Goal: Navigation & Orientation: Understand site structure

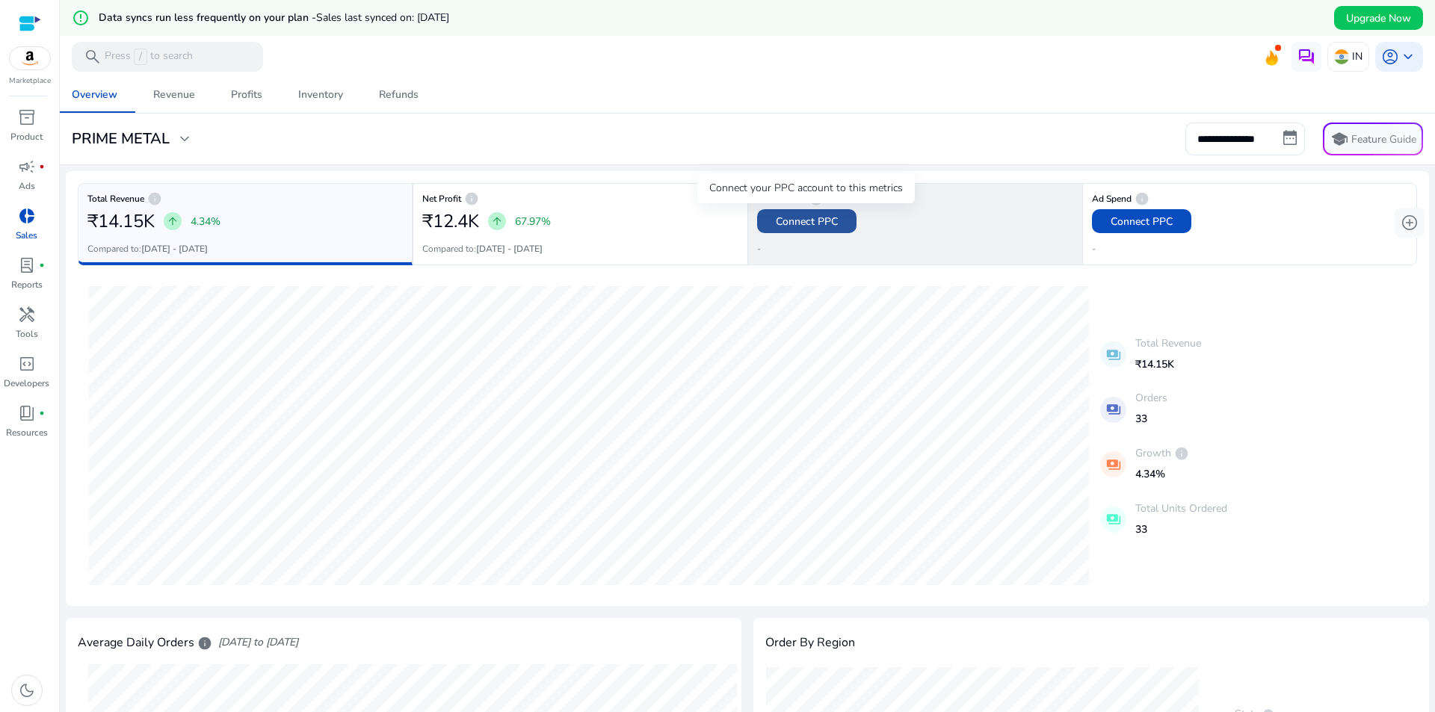
click at [798, 220] on span "Connect PPC" at bounding box center [807, 222] width 62 height 16
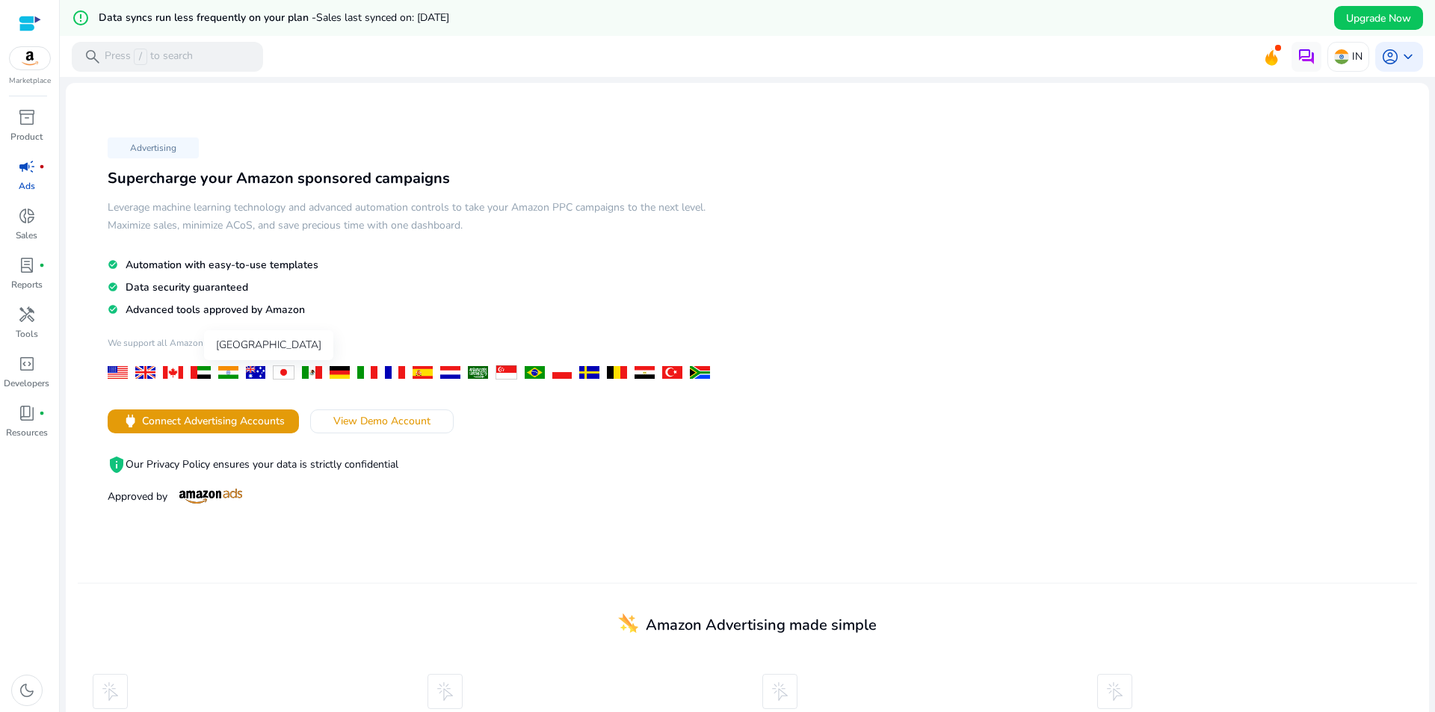
click at [231, 371] on div at bounding box center [228, 372] width 20 height 13
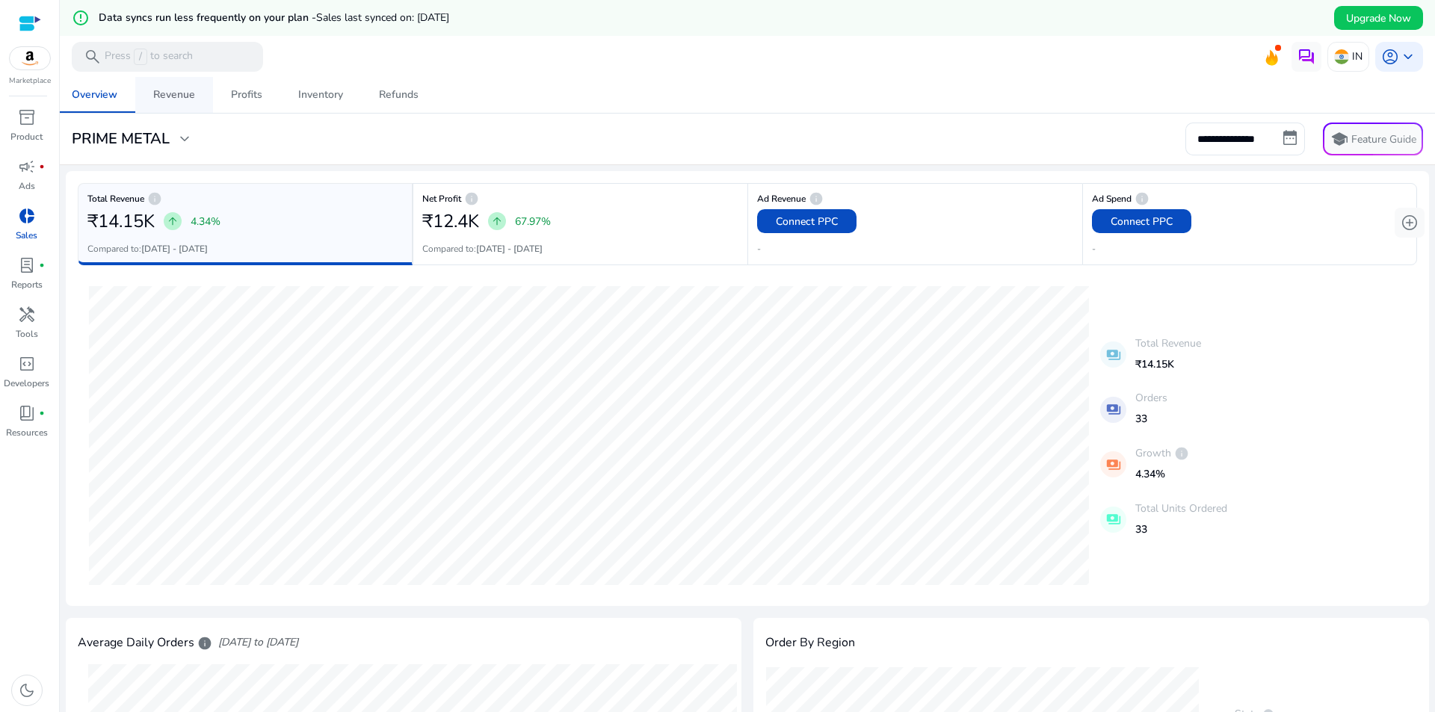
click at [179, 100] on div "Revenue" at bounding box center [174, 95] width 42 height 10
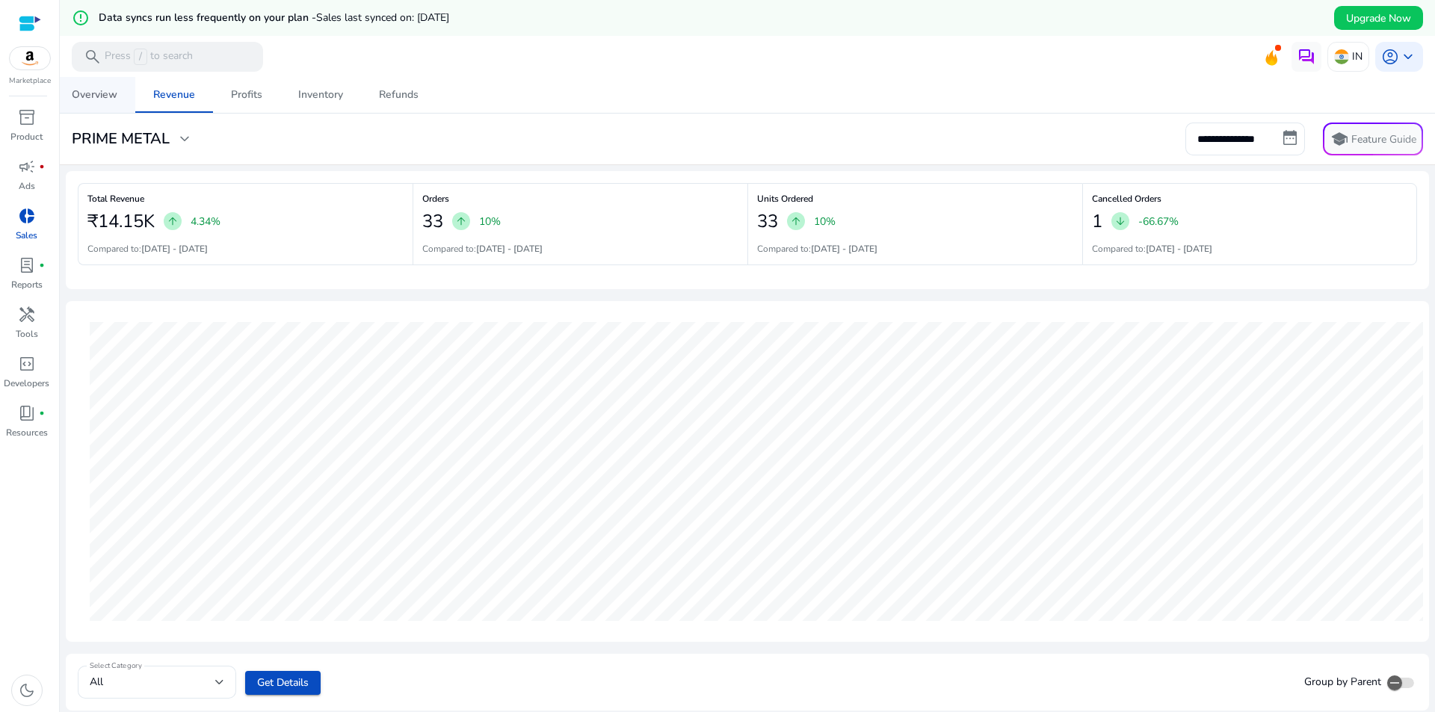
click at [94, 100] on div "Overview" at bounding box center [95, 95] width 46 height 10
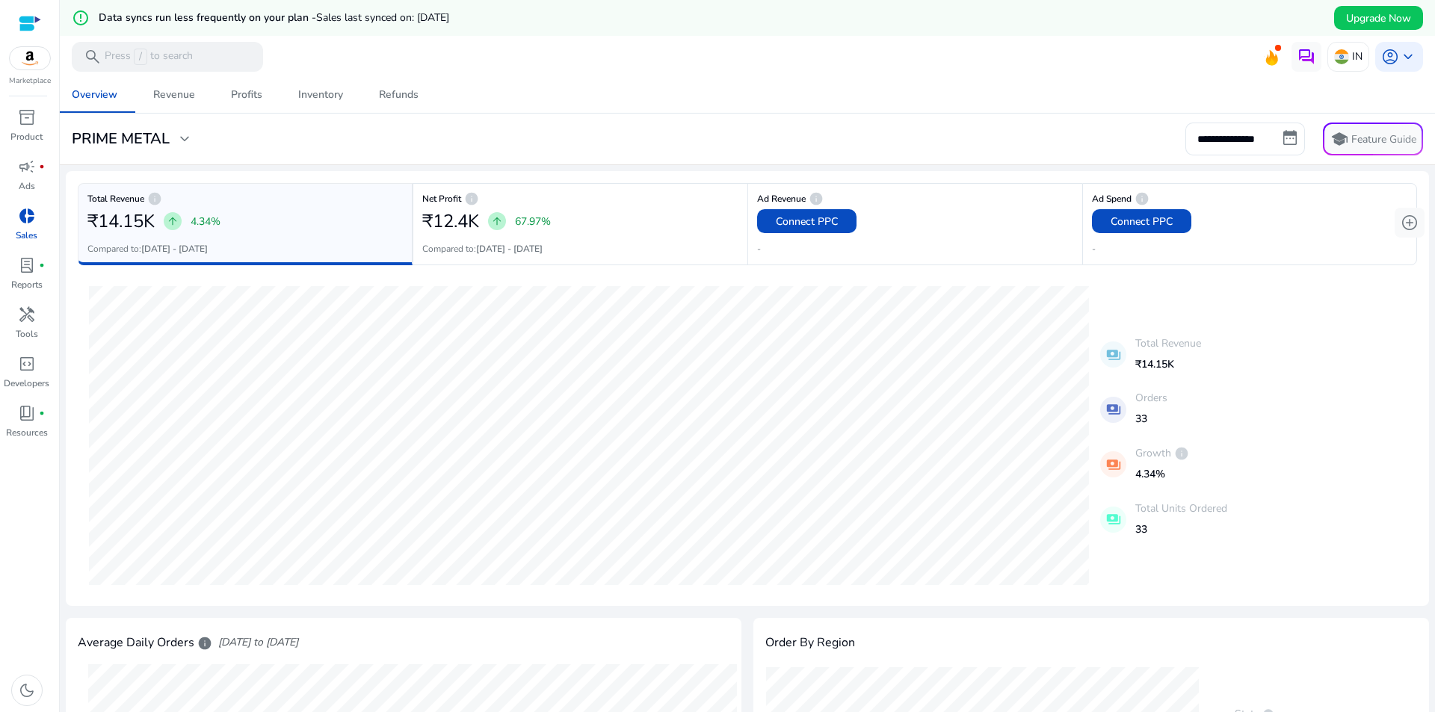
click at [182, 210] on div "arrow_upward 4.34%" at bounding box center [192, 221] width 57 height 25
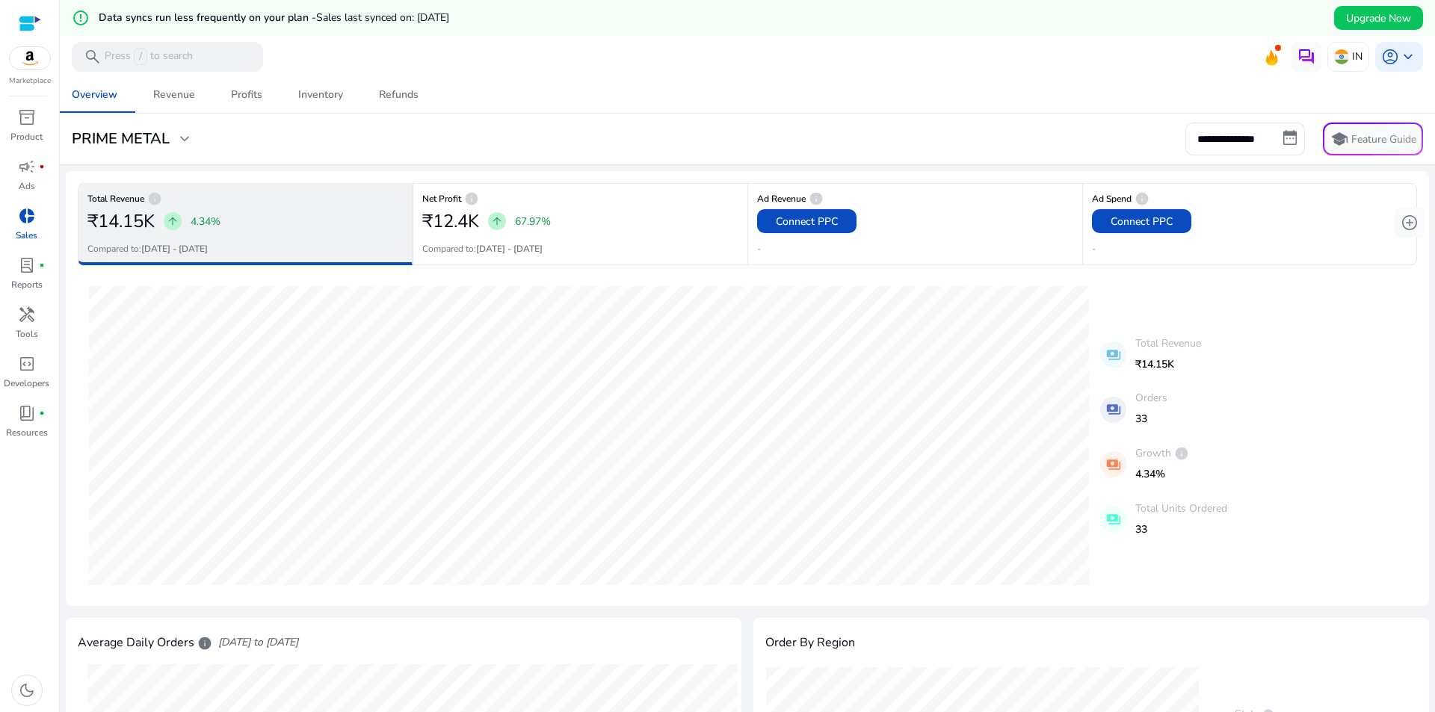
click at [273, 221] on div "₹14.15K arrow_upward 4.34%" at bounding box center [244, 221] width 315 height 30
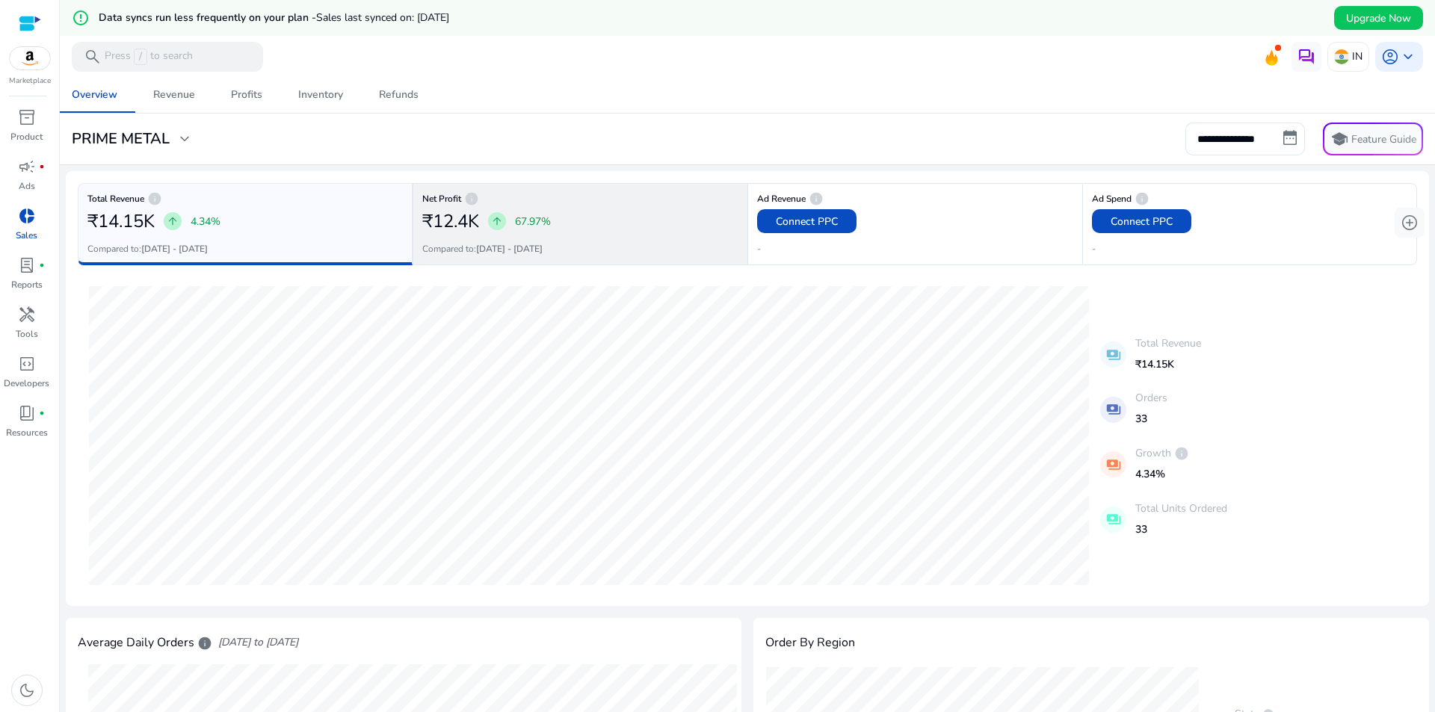
click at [585, 223] on div "₹12.4K arrow_upward 67.97%" at bounding box center [580, 221] width 316 height 30
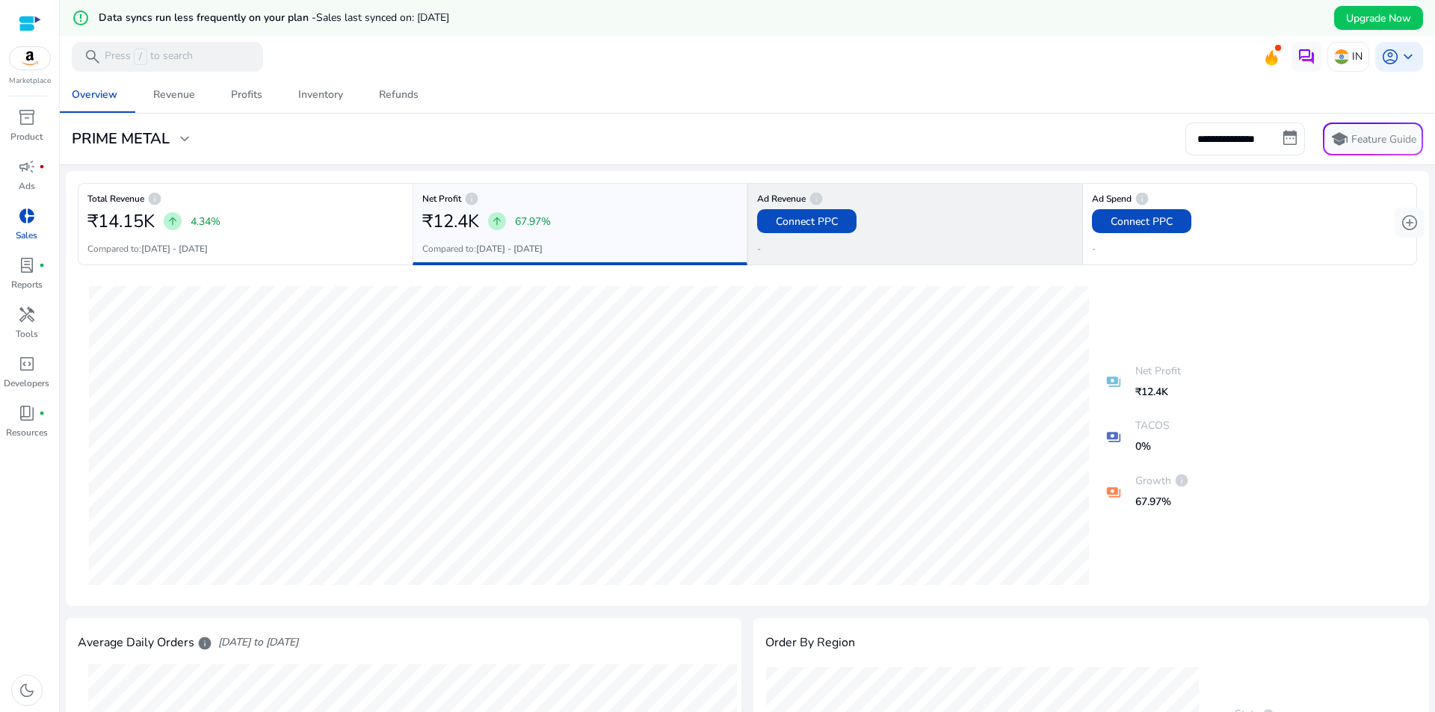
click at [891, 223] on div "₹0 Connect PPC" at bounding box center [915, 221] width 316 height 30
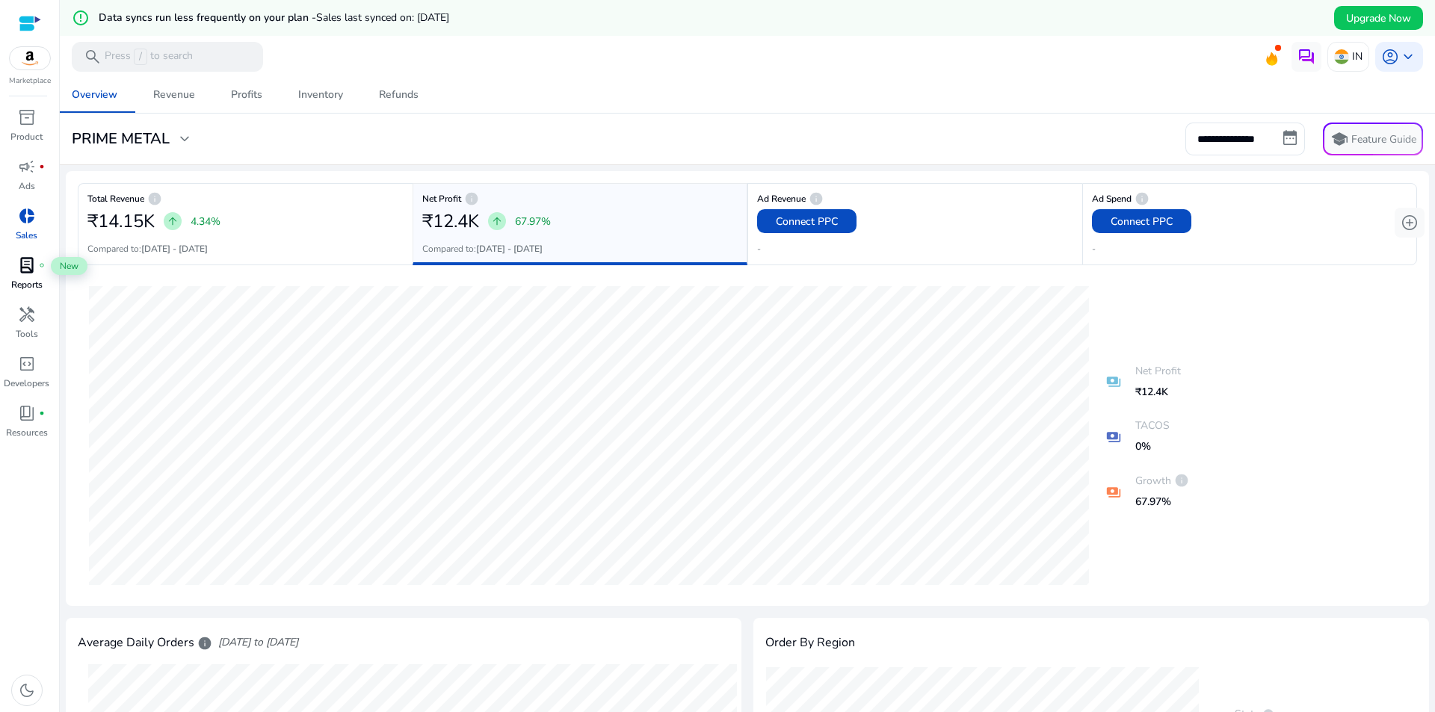
click at [28, 262] on span "lab_profile" at bounding box center [27, 265] width 18 height 18
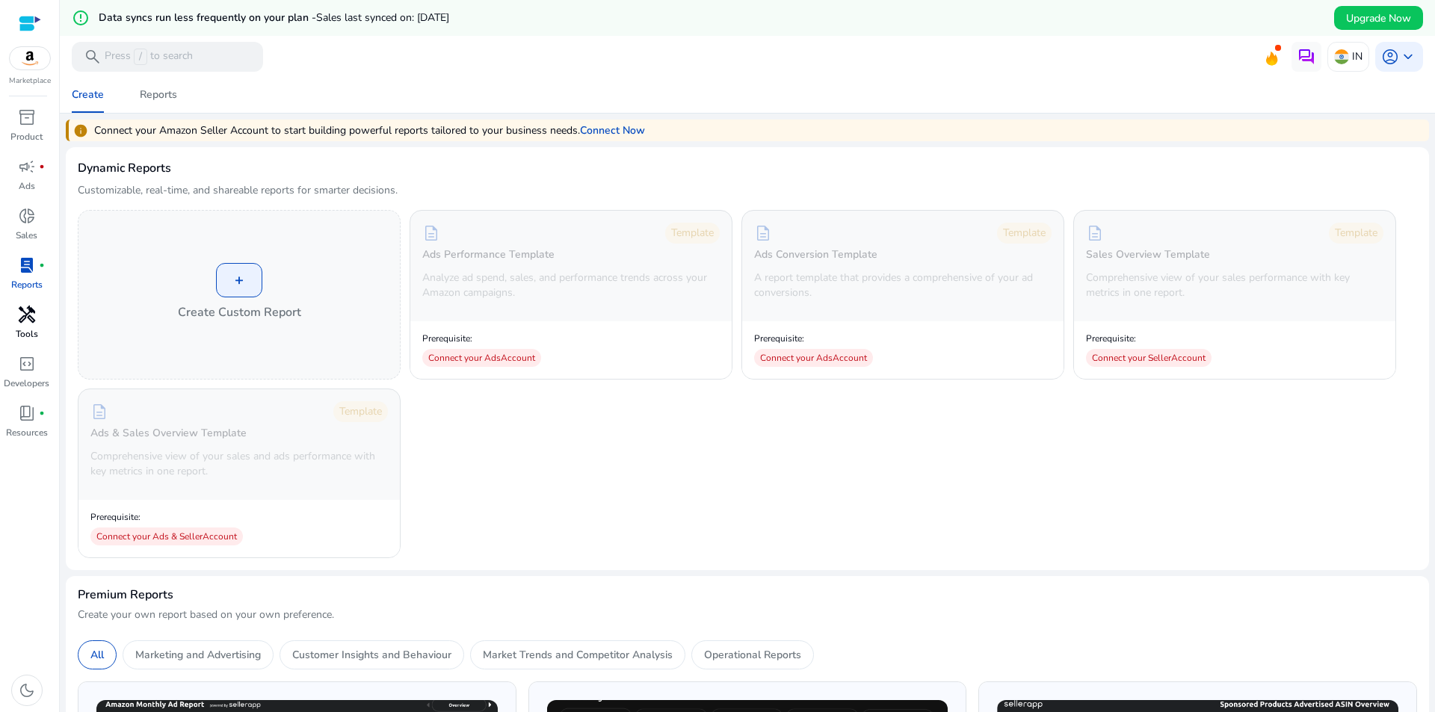
click at [22, 318] on span "handyman" at bounding box center [27, 315] width 18 height 18
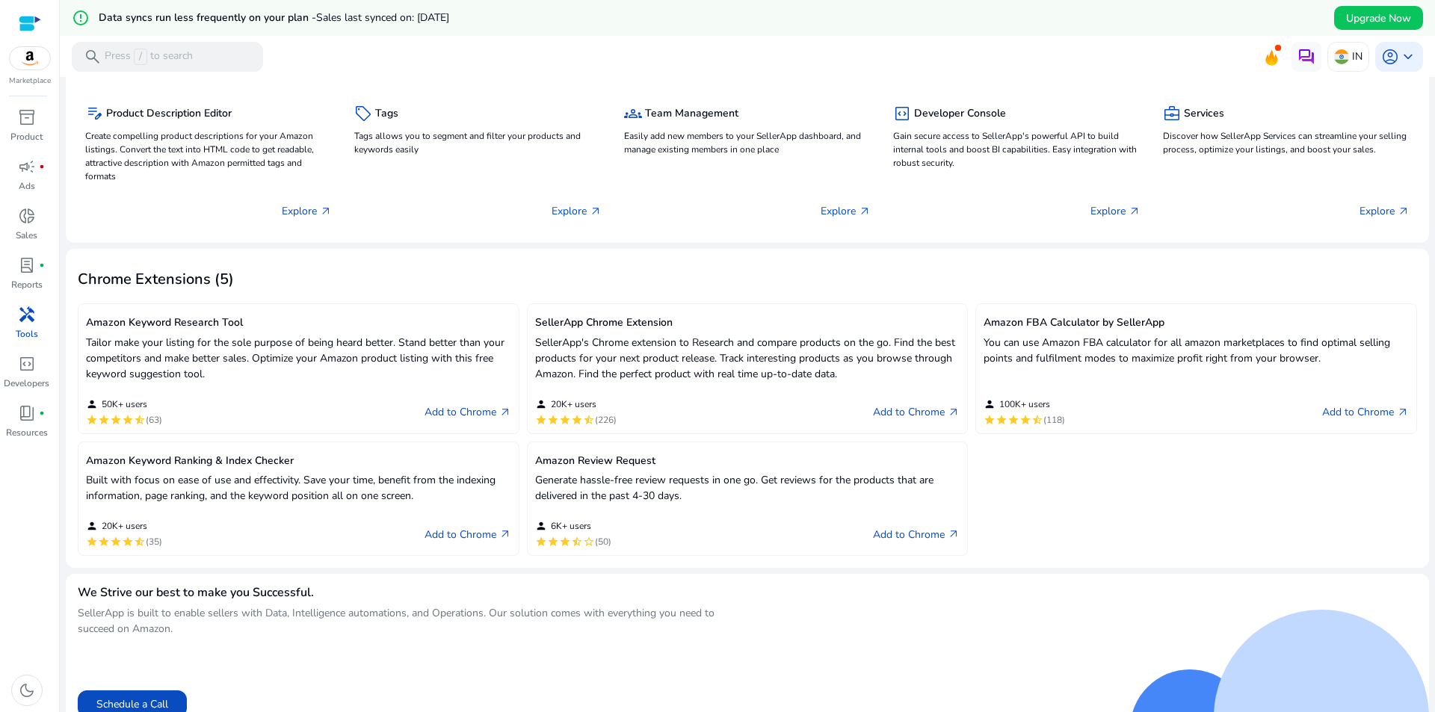
scroll to position [239, 0]
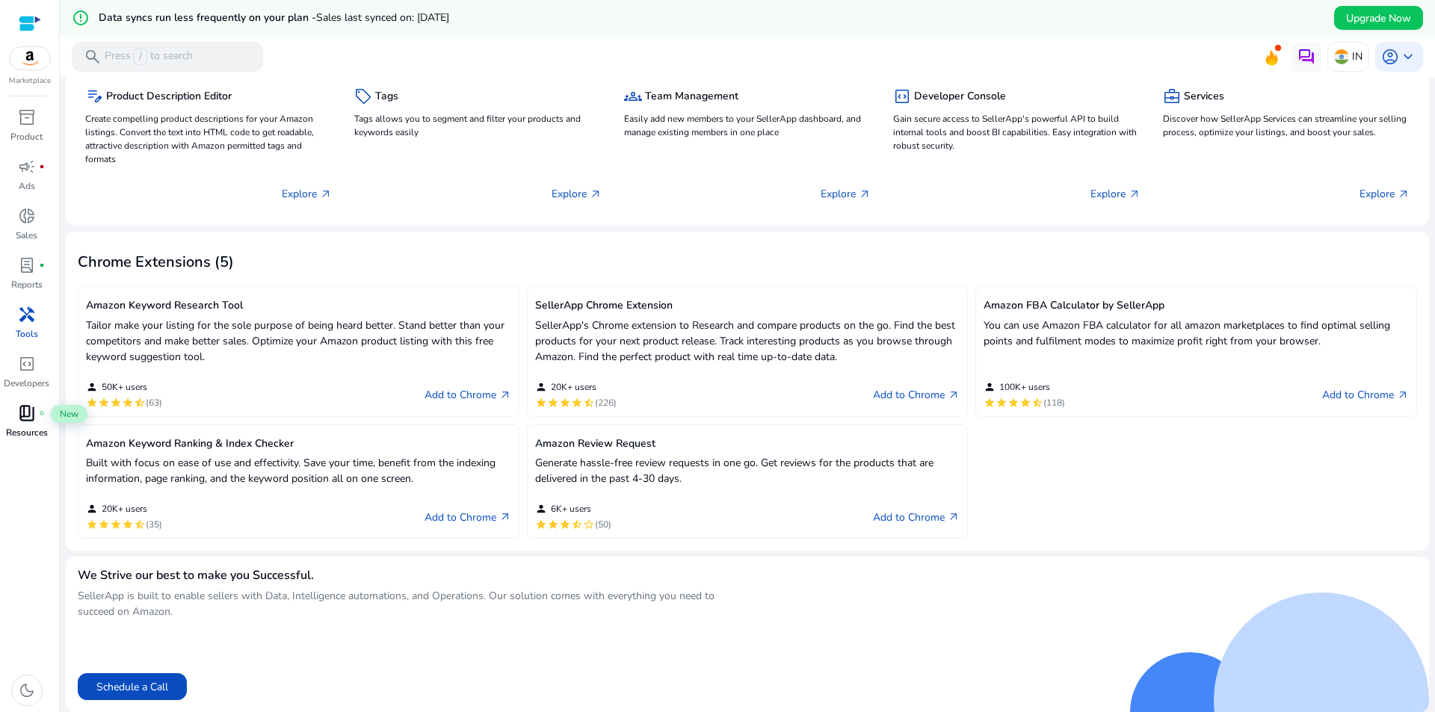
click at [21, 416] on span "book_4" at bounding box center [27, 413] width 18 height 18
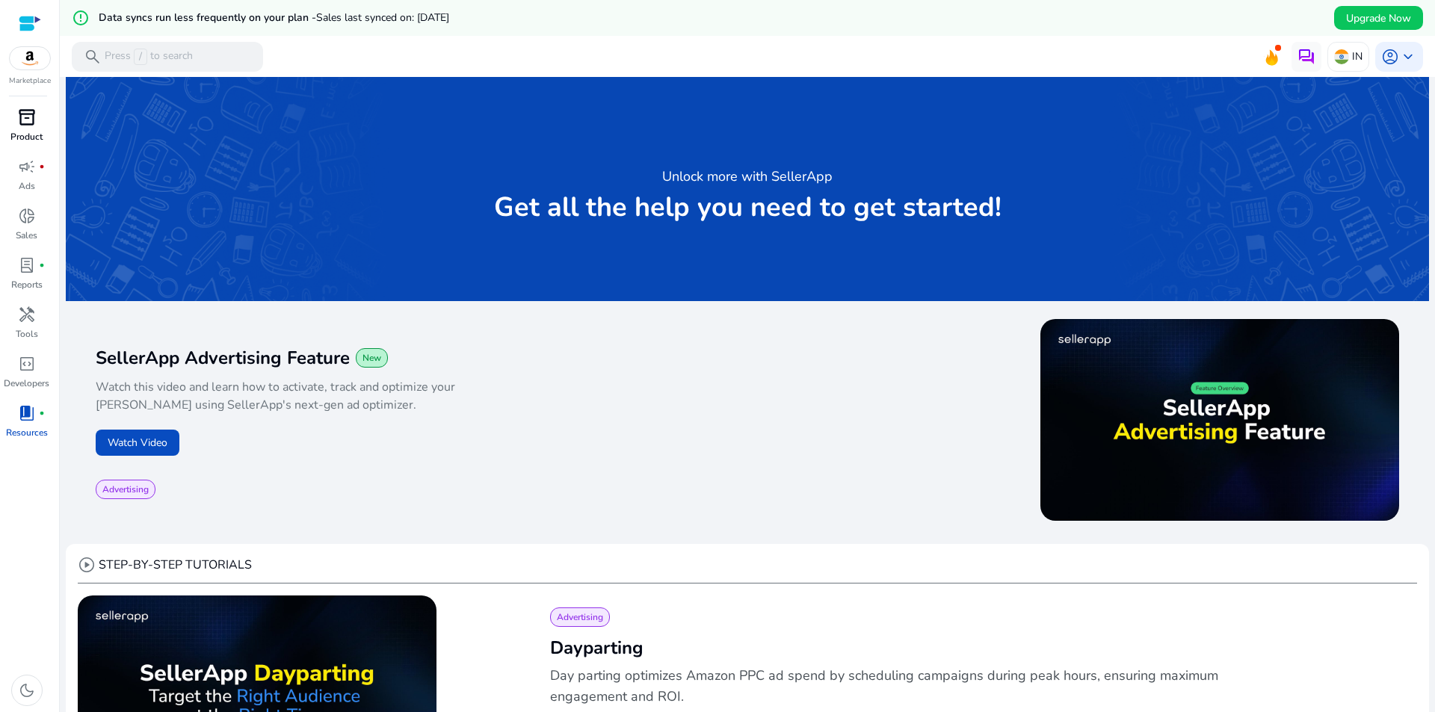
click at [25, 122] on span "inventory_2" at bounding box center [27, 117] width 18 height 18
